Goal: Task Accomplishment & Management: Use online tool/utility

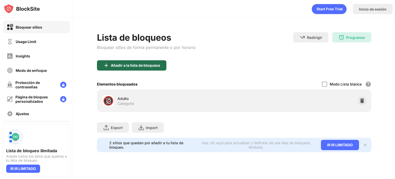
click at [162, 65] on div "Añadir a la lista de bloqueos" at bounding box center [132, 65] width 70 height 10
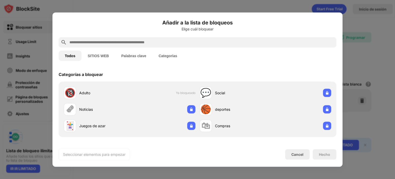
click at [119, 40] on input "text" at bounding box center [202, 42] width 266 height 6
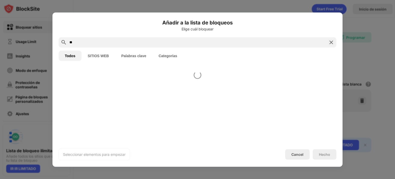
type input "*"
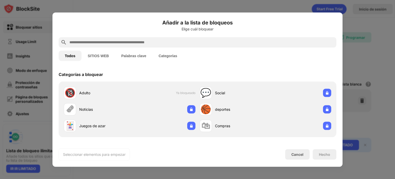
type input "*"
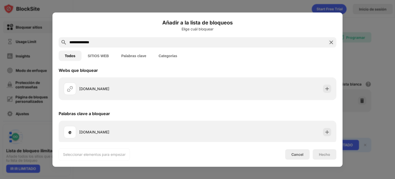
scroll to position [5, 0]
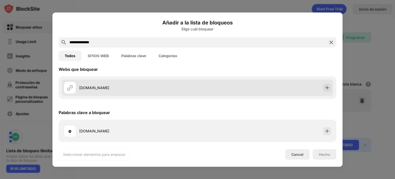
type input "**********"
click at [92, 86] on div "[DOMAIN_NAME]" at bounding box center [138, 87] width 118 height 5
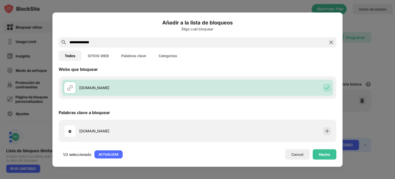
click at [329, 43] on img at bounding box center [331, 42] width 6 height 6
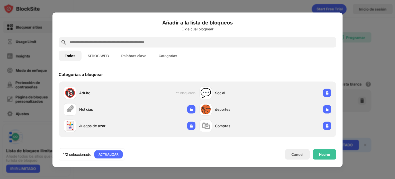
click at [190, 44] on input "text" at bounding box center [202, 42] width 266 height 6
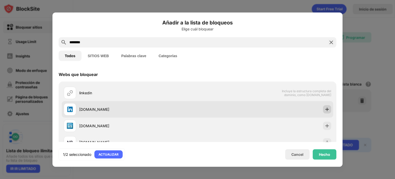
type input "********"
click at [325, 108] on img at bounding box center [327, 109] width 5 height 5
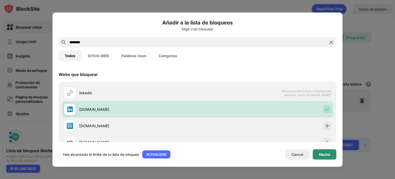
click at [325, 153] on div "Hecho" at bounding box center [324, 154] width 11 height 4
